Goal: Task Accomplishment & Management: Manage account settings

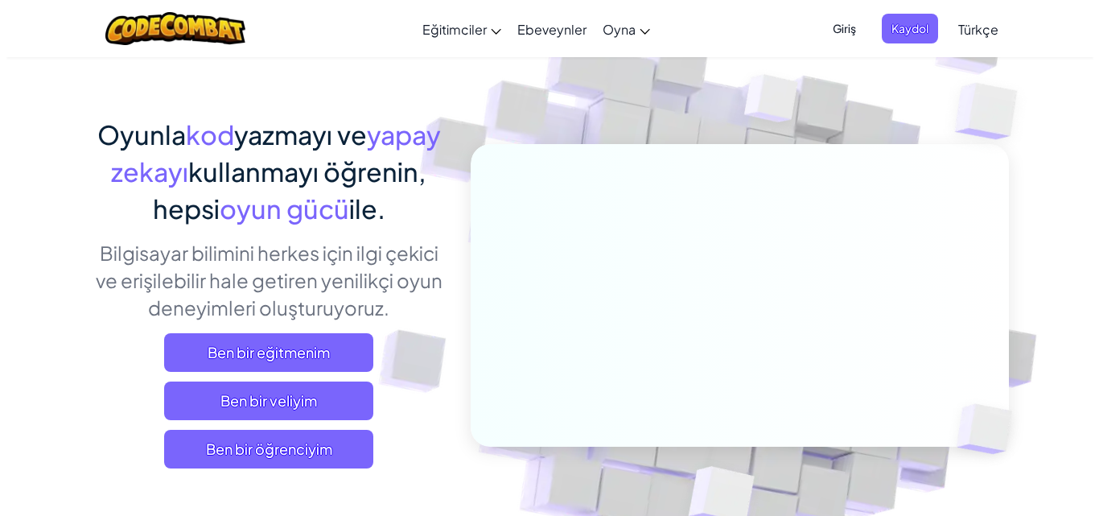
scroll to position [80, 0]
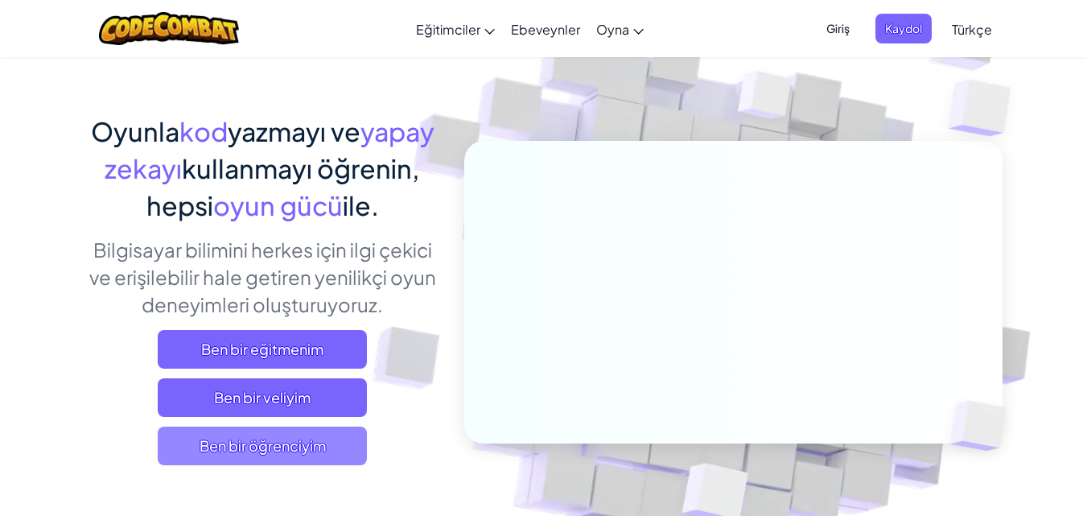
click at [322, 440] on span "Ben bir öğrenciyim" at bounding box center [262, 446] width 209 height 39
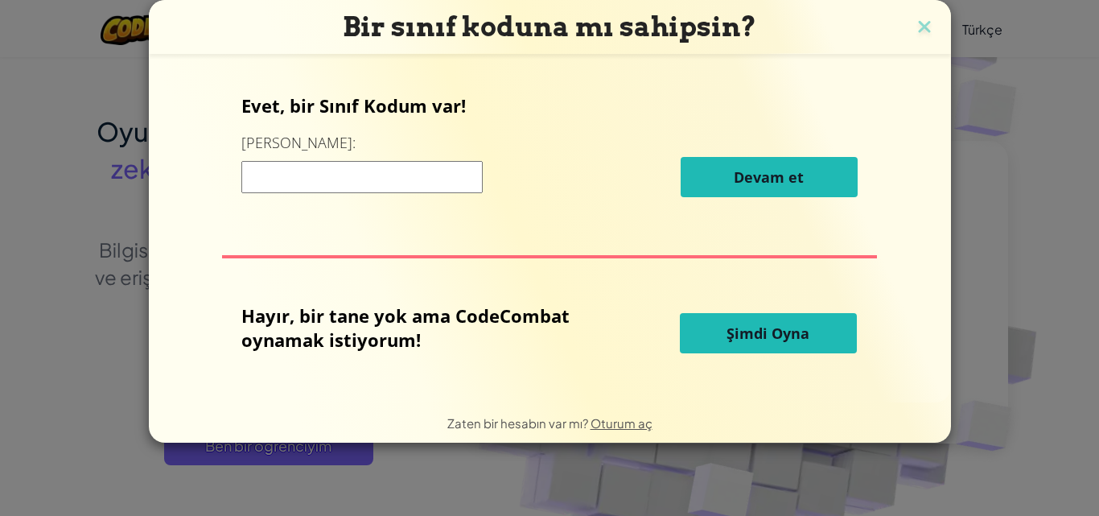
click at [618, 431] on div "Zaten bir hesabın var mı? Oturum aç" at bounding box center [549, 423] width 205 height 21
click at [619, 416] on span "Oturum aç" at bounding box center [622, 422] width 62 height 15
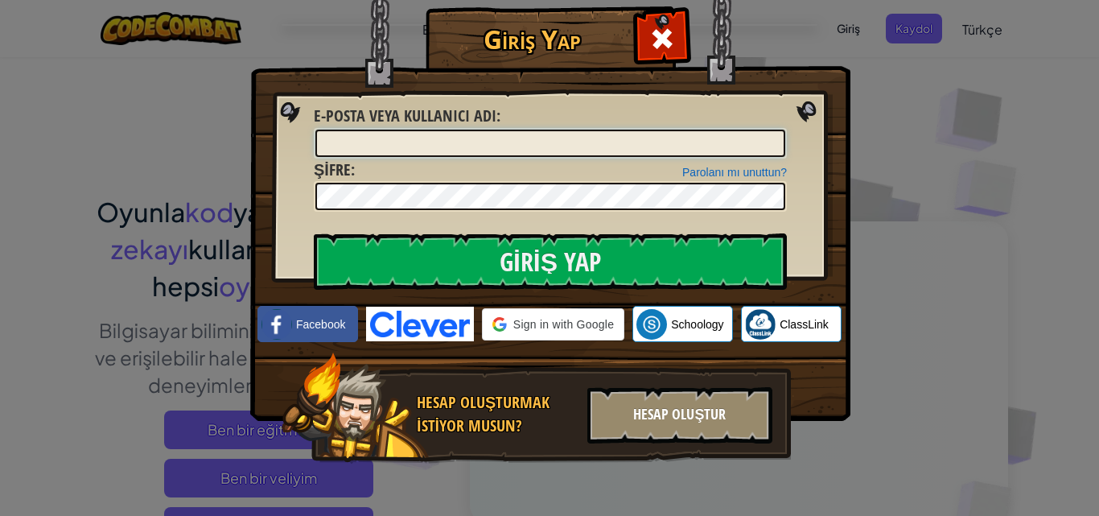
type input "SaryaA ABLA"
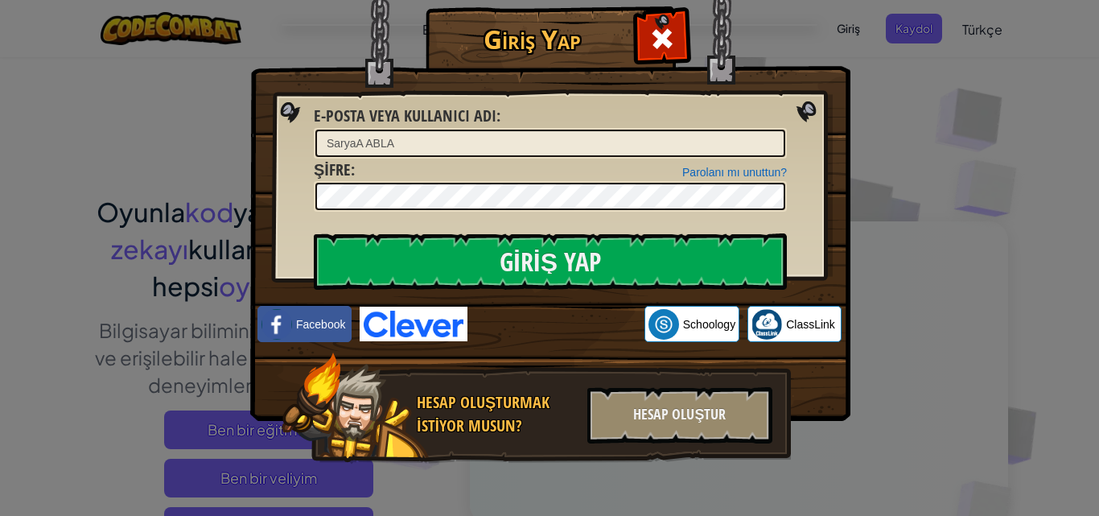
click at [737, 131] on input "SaryaA ABLA" at bounding box center [550, 143] width 470 height 27
click at [973, 94] on div "Giriş Yap Bilinmeyen hata. E-posta veya kullanıcı adı : SaryaA ABLA Parolanı mı…" at bounding box center [549, 258] width 1099 height 516
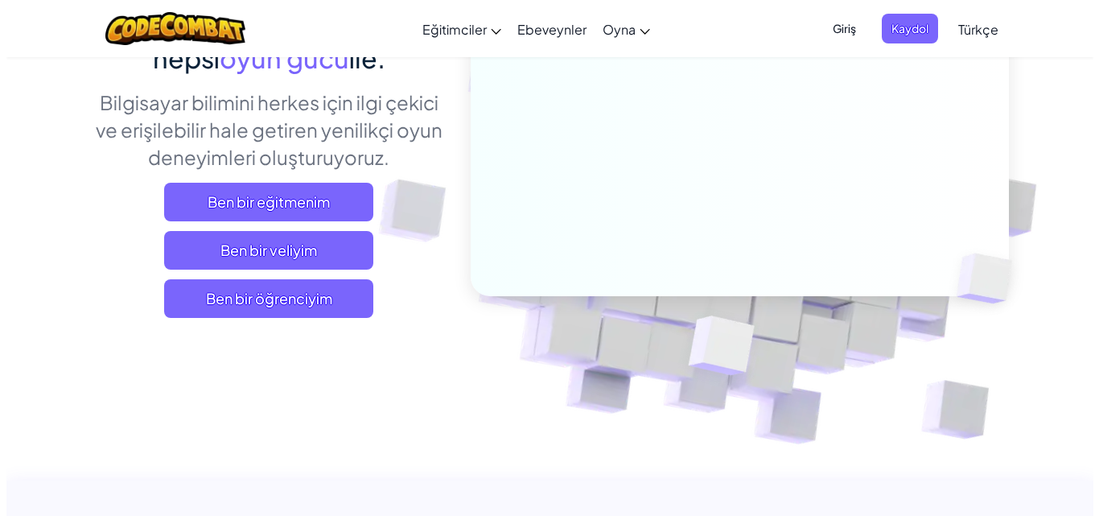
scroll to position [241, 0]
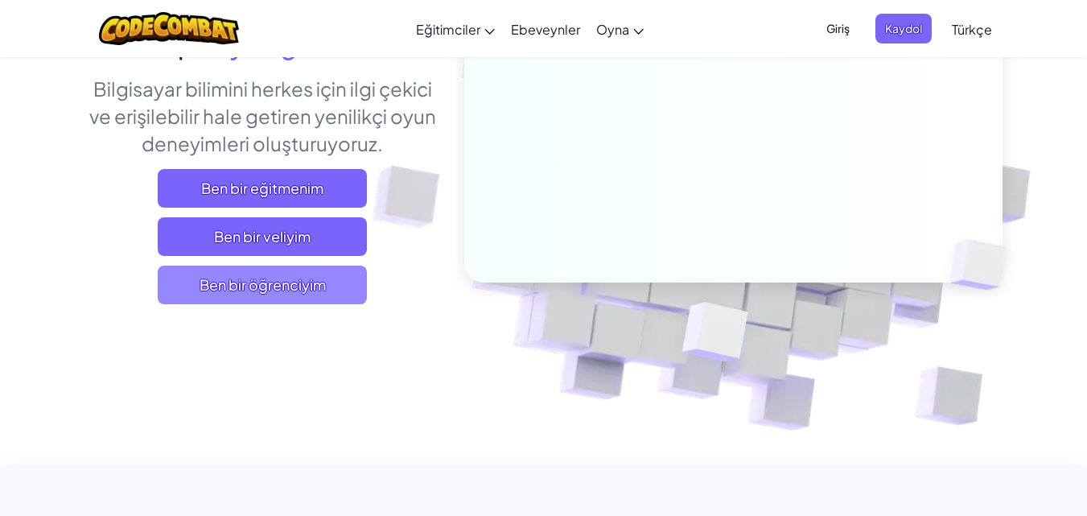
click at [274, 275] on span "Ben bir öğrenciyim" at bounding box center [262, 285] width 209 height 39
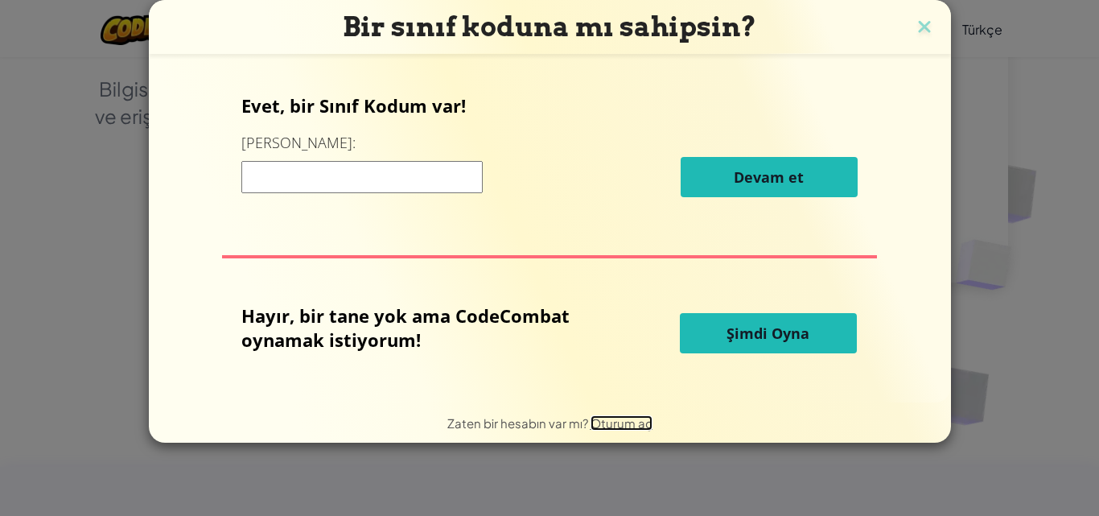
click at [608, 418] on span "Oturum aç" at bounding box center [622, 422] width 62 height 15
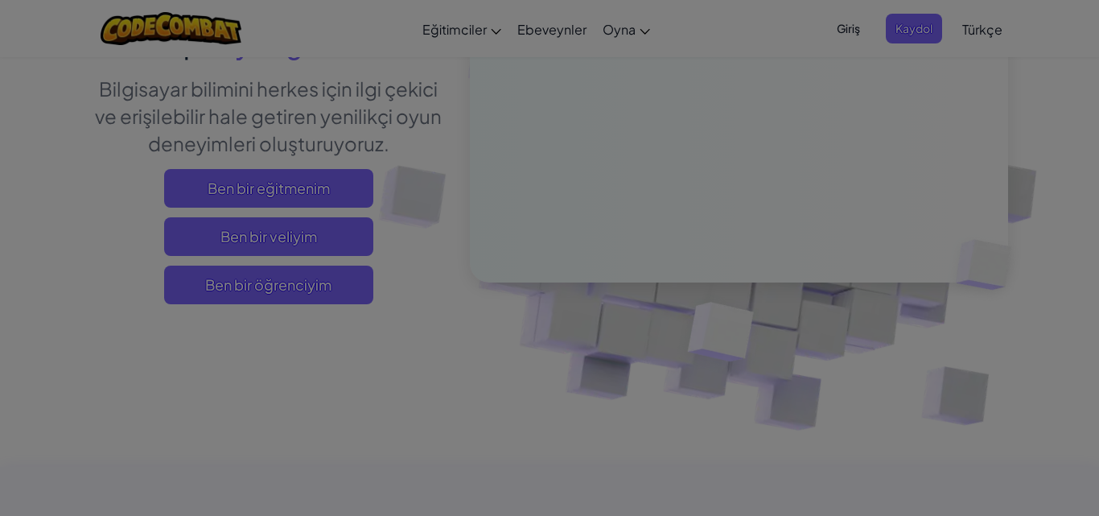
scroll to position [30, 0]
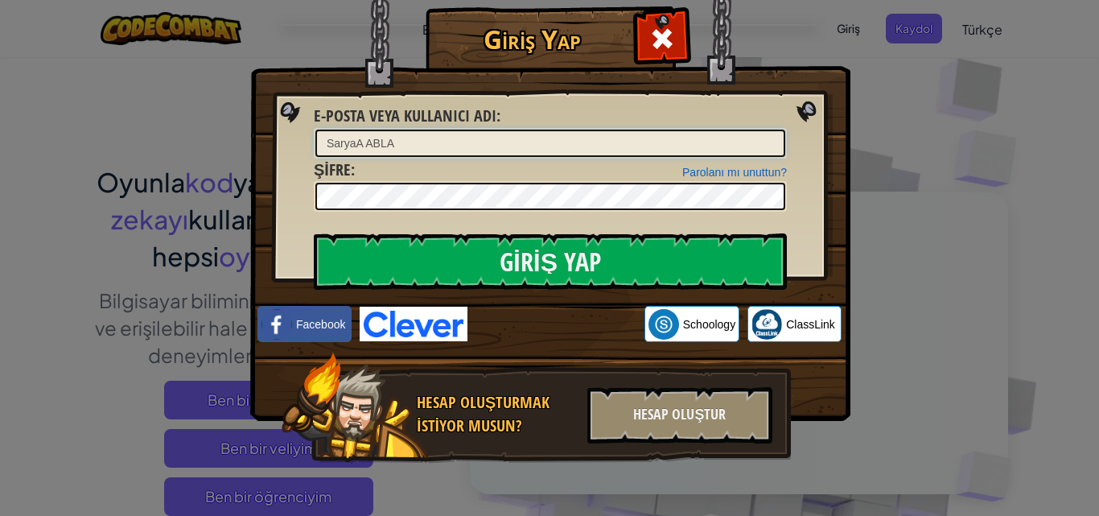
click at [718, 147] on input "SaryaA ABLA" at bounding box center [550, 143] width 470 height 27
click at [646, 138] on input "[PERSON_NAME][DOMAIN_NAME][URL]" at bounding box center [550, 143] width 470 height 27
type input "M"
type input "Miracc325"
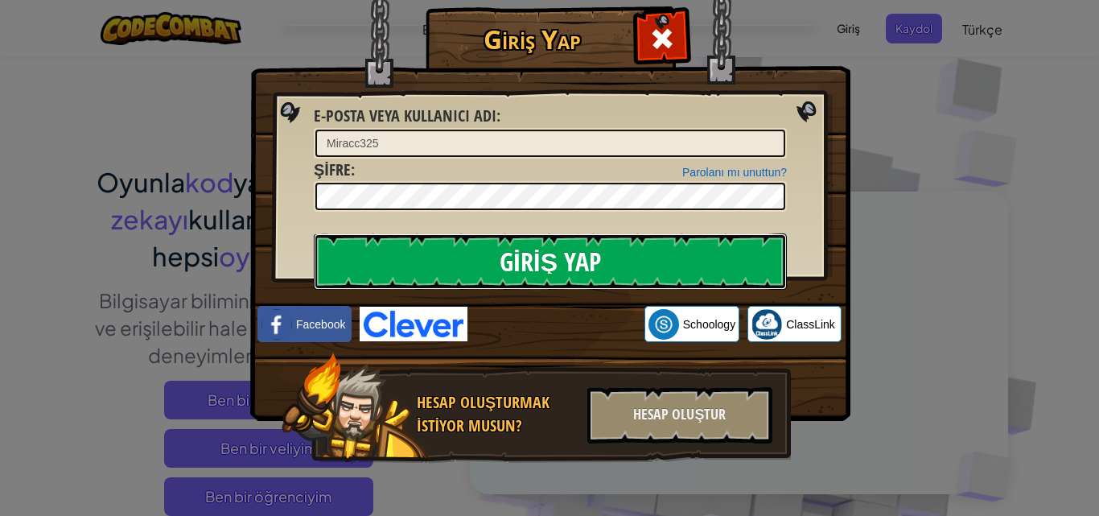
click at [756, 238] on input "Giriş Yap" at bounding box center [550, 261] width 473 height 56
